Goal: Information Seeking & Learning: Find specific fact

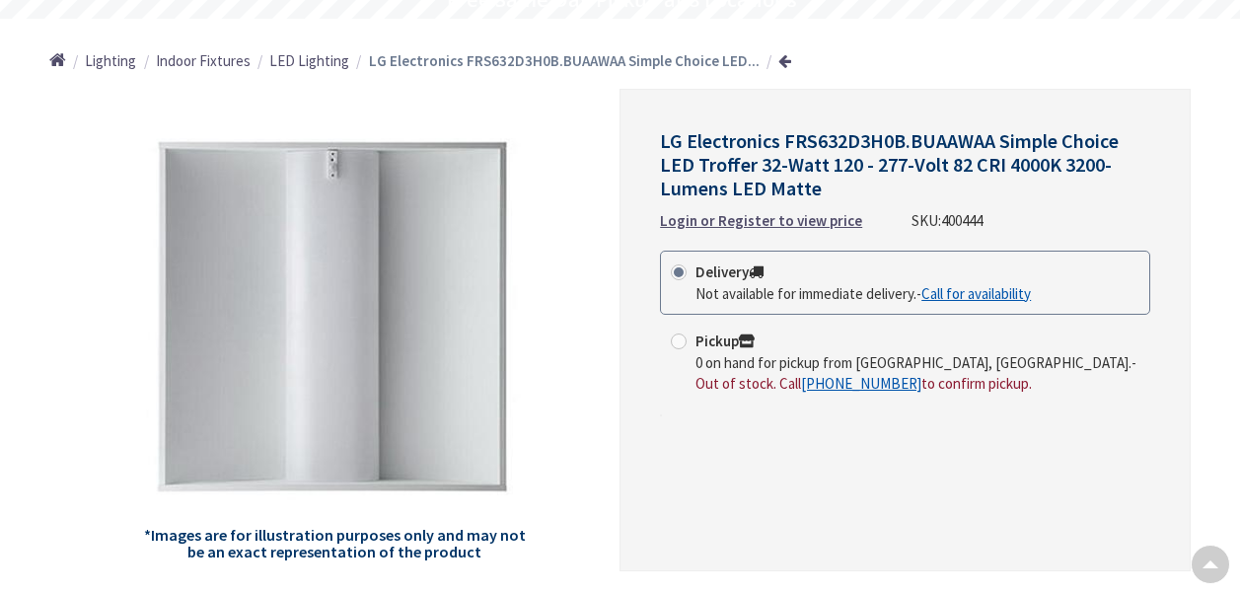
type input "[STREET_ADDRESS][PERSON_NAME]"
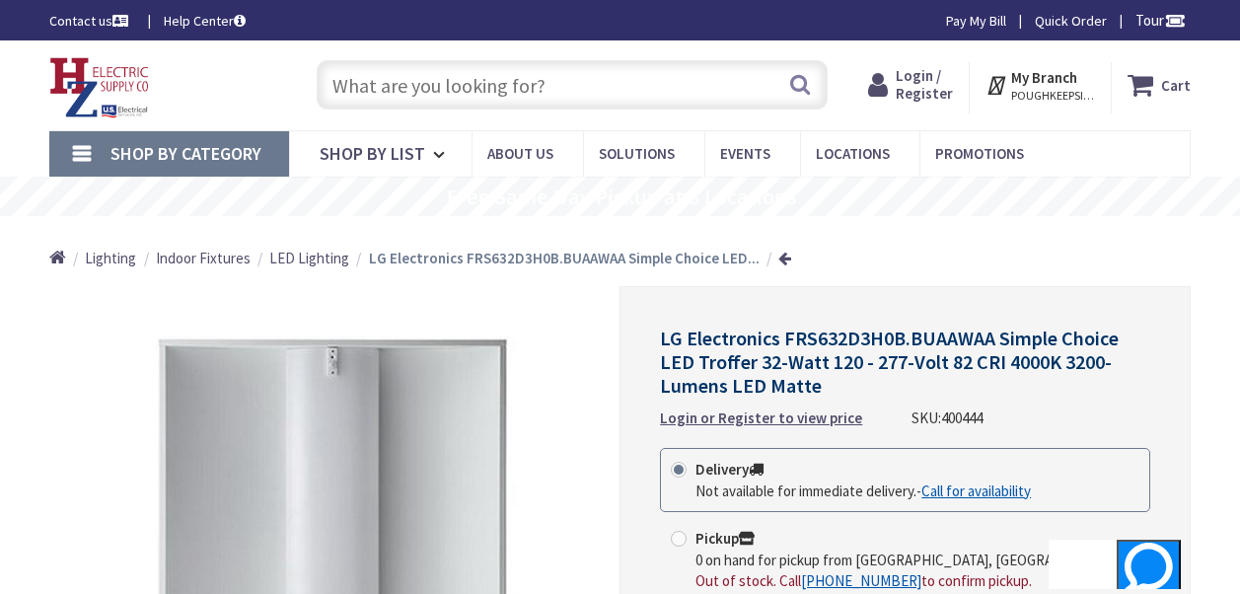
click at [584, 92] on input "text" at bounding box center [572, 84] width 511 height 49
paste input "FRS632D3H0B"
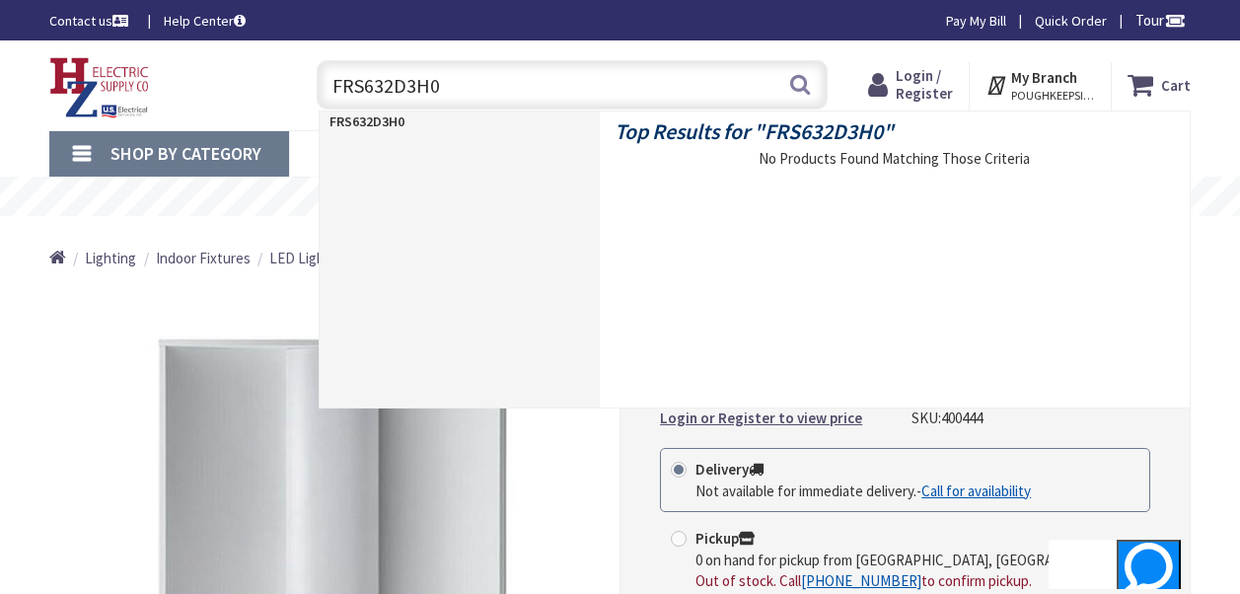
type input "FRS632D3H0C"
